Goal: Information Seeking & Learning: Learn about a topic

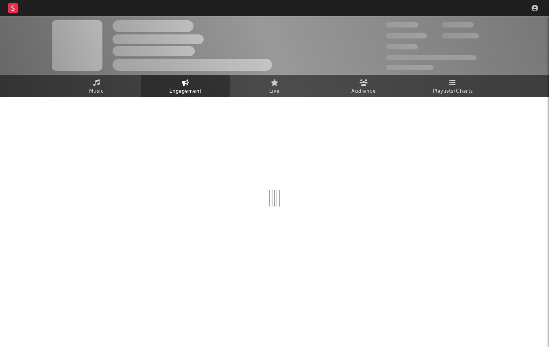
select select "1m"
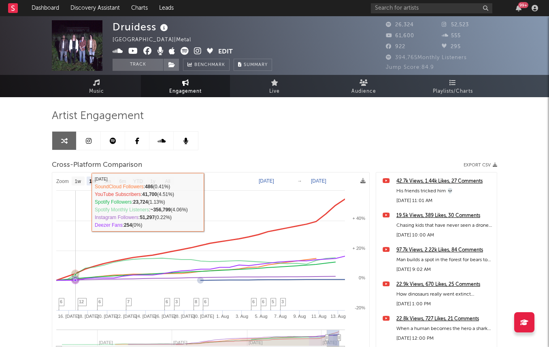
select select "1m"
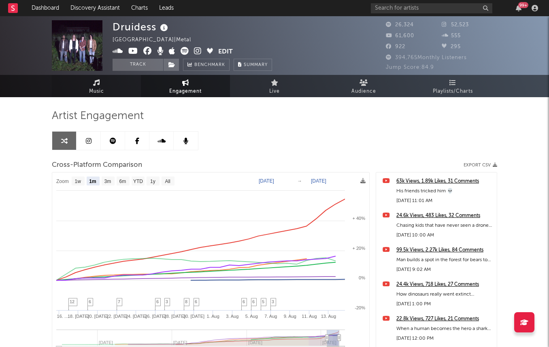
click at [85, 84] on link "Music" at bounding box center [96, 86] width 89 height 22
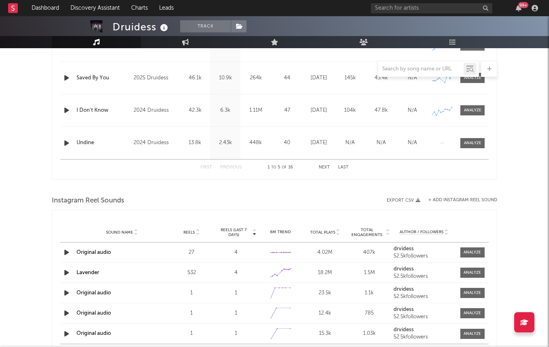
select select "6m"
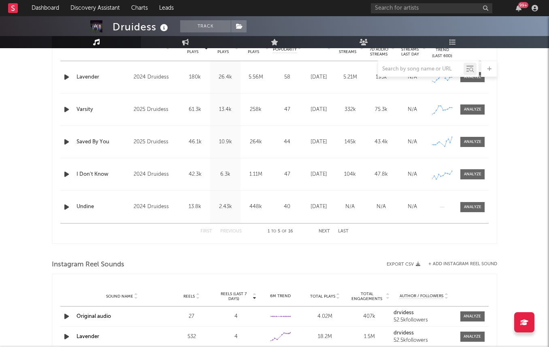
scroll to position [407, 0]
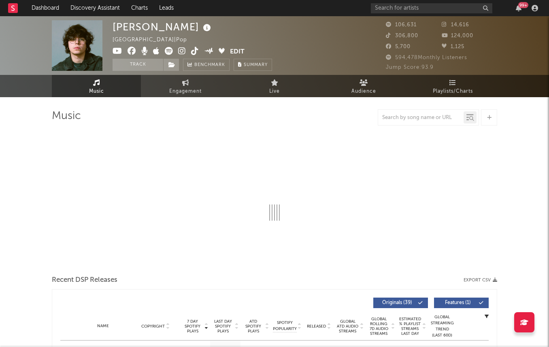
select select "6m"
